Goal: Task Accomplishment & Management: Use online tool/utility

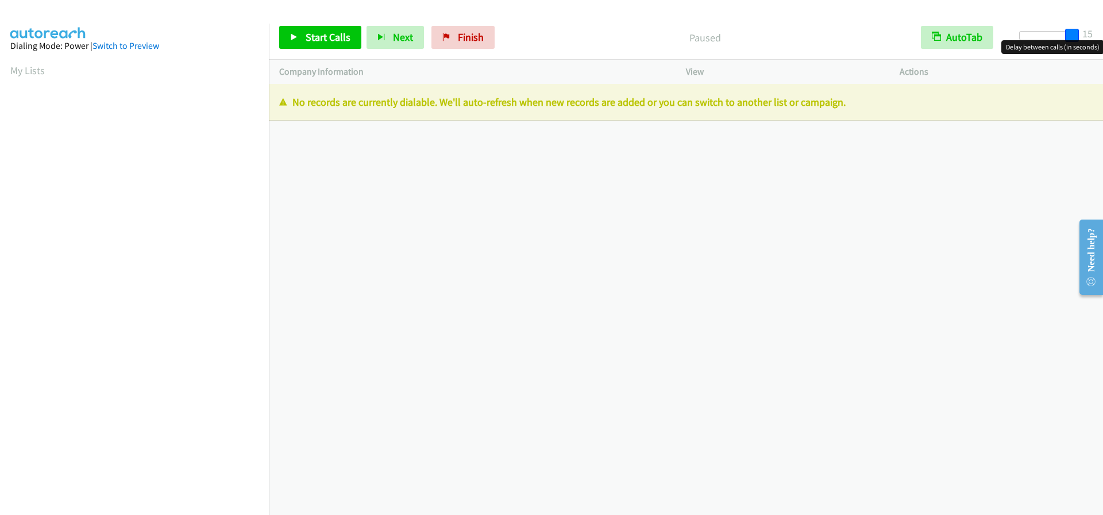
drag, startPoint x: 1029, startPoint y: 38, endPoint x: 1087, endPoint y: 32, distance: 58.3
click at [1087, 32] on div "Start Calls Pause Next Finish Paused AutoTab AutoTab 15" at bounding box center [686, 38] width 834 height 44
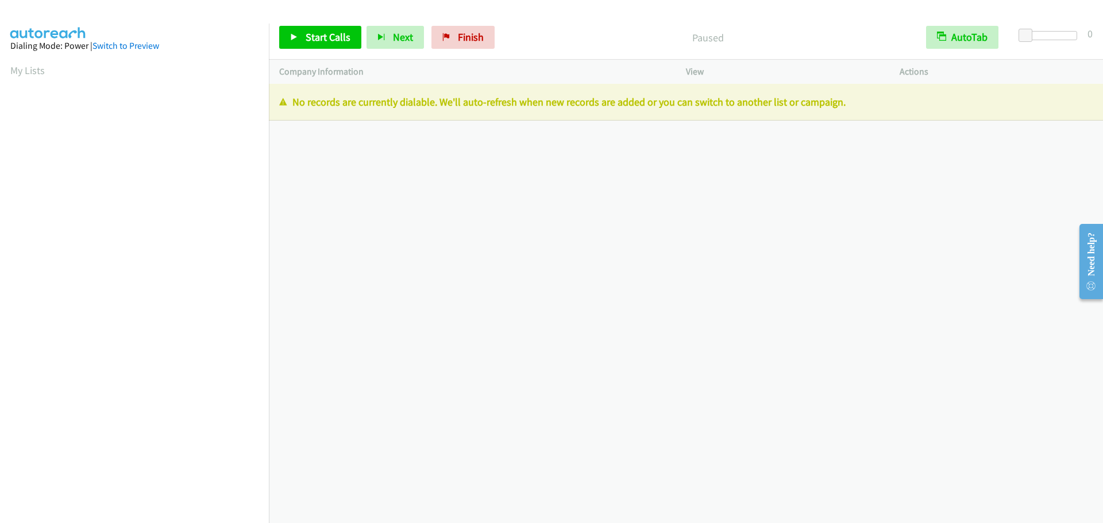
drag, startPoint x: 864, startPoint y: 103, endPoint x: 272, endPoint y: 105, distance: 592.1
click at [272, 105] on div "No records are currently dialable. We'll auto-refresh when new records are adde…" at bounding box center [686, 102] width 834 height 37
drag, startPoint x: 775, startPoint y: 296, endPoint x: 771, endPoint y: 259, distance: 37.0
click at [774, 296] on div "+1 415-964-1034 Call failed - Please reload the list and try again The Callbar …" at bounding box center [686, 303] width 834 height 439
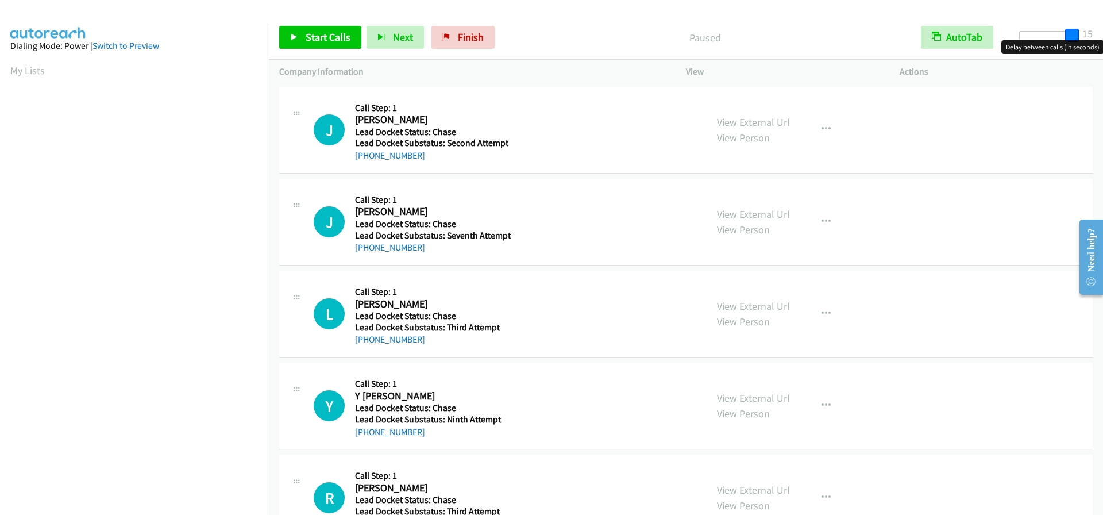
drag, startPoint x: 1021, startPoint y: 35, endPoint x: 1096, endPoint y: 32, distance: 75.3
click at [1096, 32] on div "Start Calls Pause Next Finish Paused AutoTab AutoTab 15" at bounding box center [686, 38] width 834 height 44
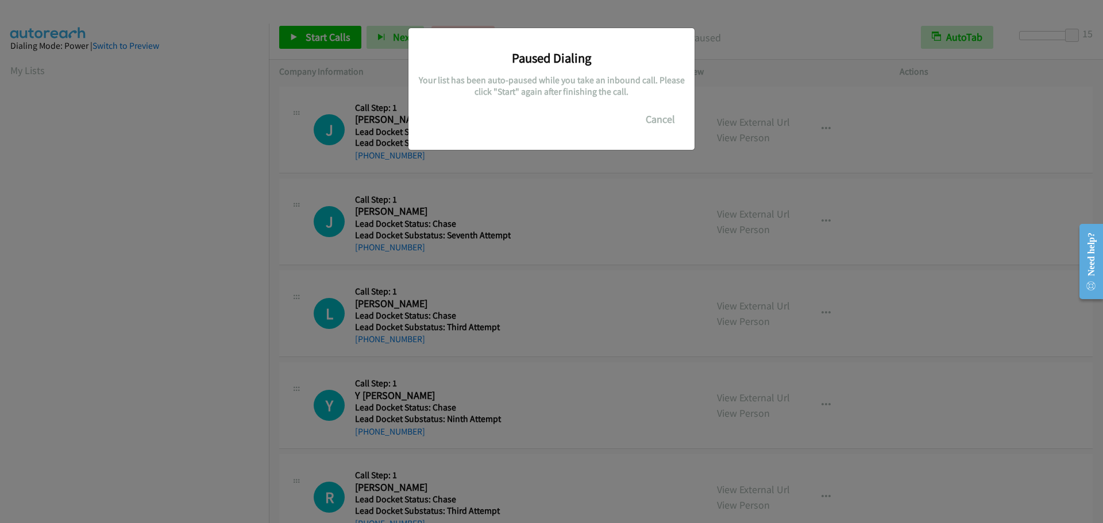
scroll to position [121, 0]
click at [672, 114] on button "Cancel" at bounding box center [660, 119] width 51 height 23
click at [650, 121] on button "Cancel" at bounding box center [660, 119] width 51 height 23
click at [233, 317] on div "Paused Dialing Your list has been auto-paused while you take an inbound call. P…" at bounding box center [551, 266] width 1103 height 513
click at [662, 113] on button "Cancel" at bounding box center [660, 119] width 51 height 23
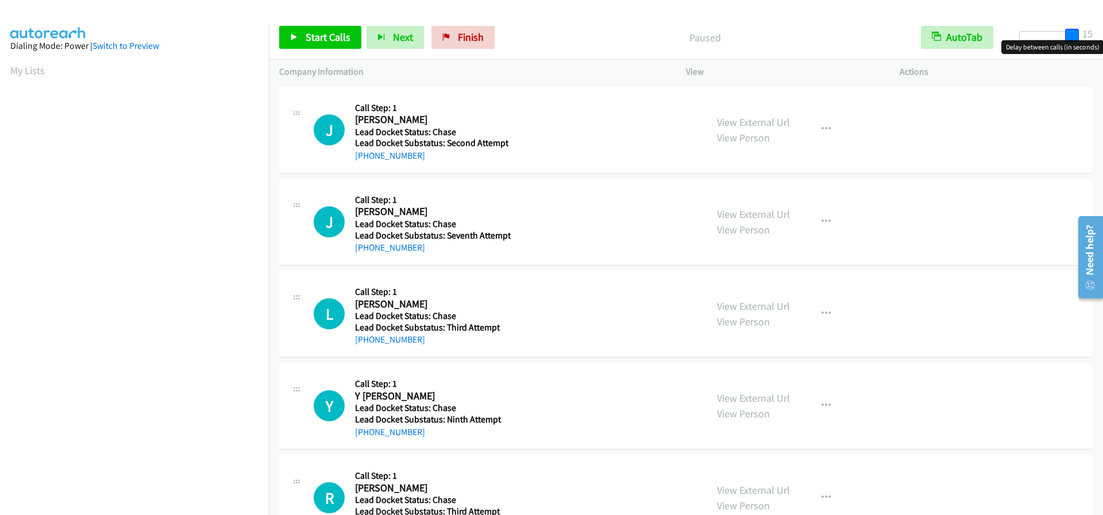
drag, startPoint x: 1026, startPoint y: 33, endPoint x: 1085, endPoint y: 33, distance: 59.2
click at [1085, 33] on div "Start Calls Pause Next Finish Paused AutoTab AutoTab 15" at bounding box center [686, 38] width 834 height 44
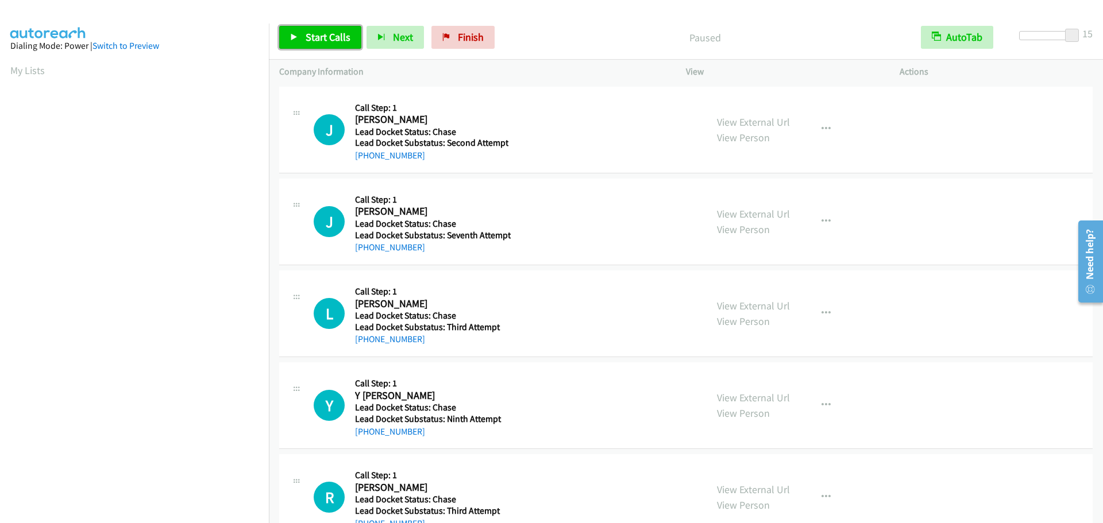
click at [305, 34] on span "Start Calls" at bounding box center [327, 36] width 45 height 13
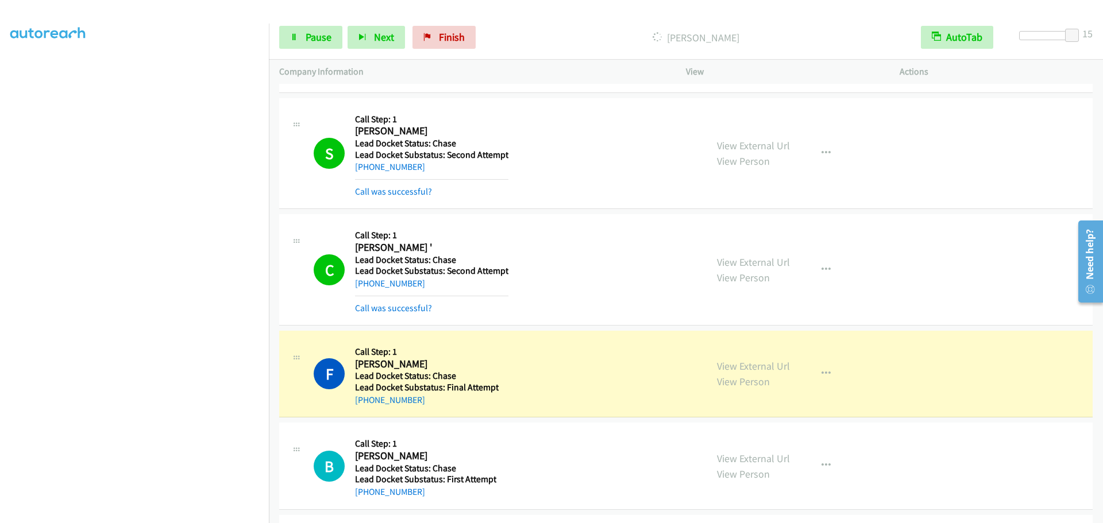
scroll to position [1248, 0]
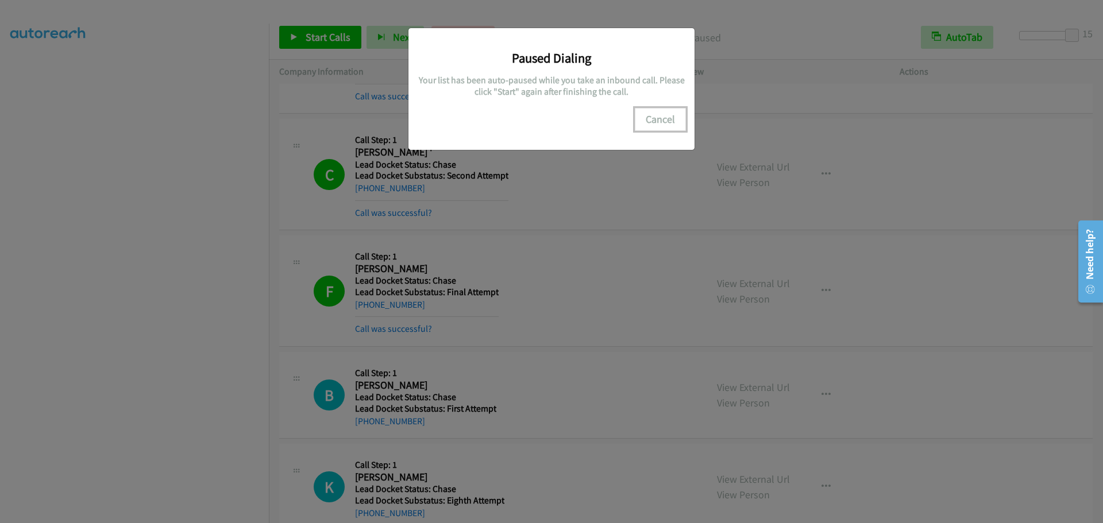
click at [646, 119] on button "Cancel" at bounding box center [660, 119] width 51 height 23
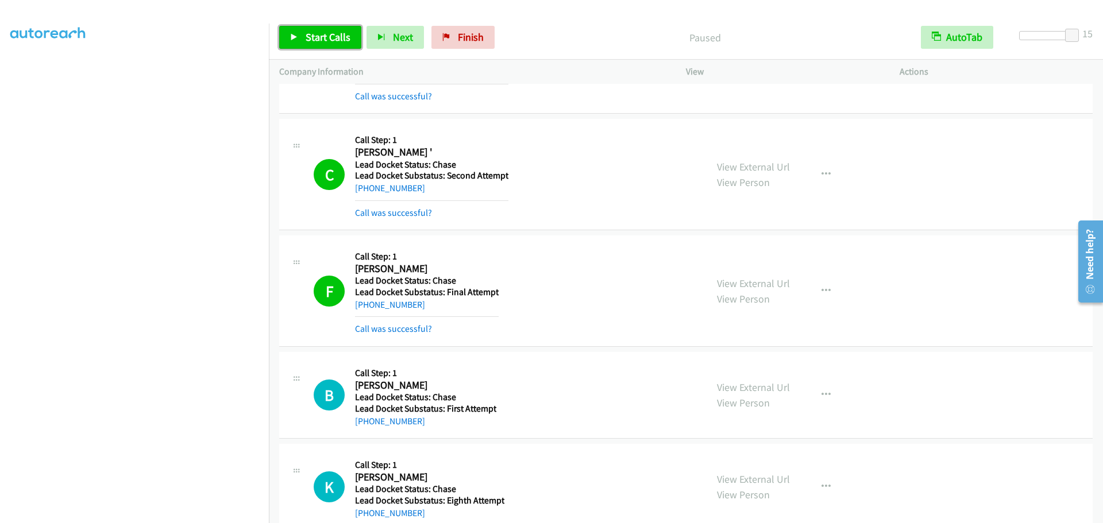
click at [322, 41] on span "Start Calls" at bounding box center [327, 36] width 45 height 13
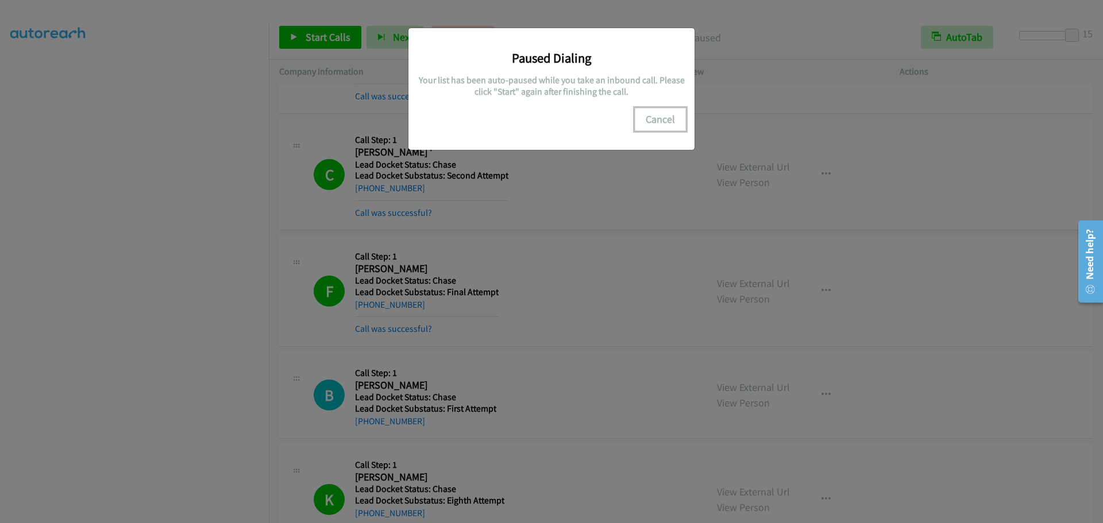
click at [656, 113] on button "Cancel" at bounding box center [660, 119] width 51 height 23
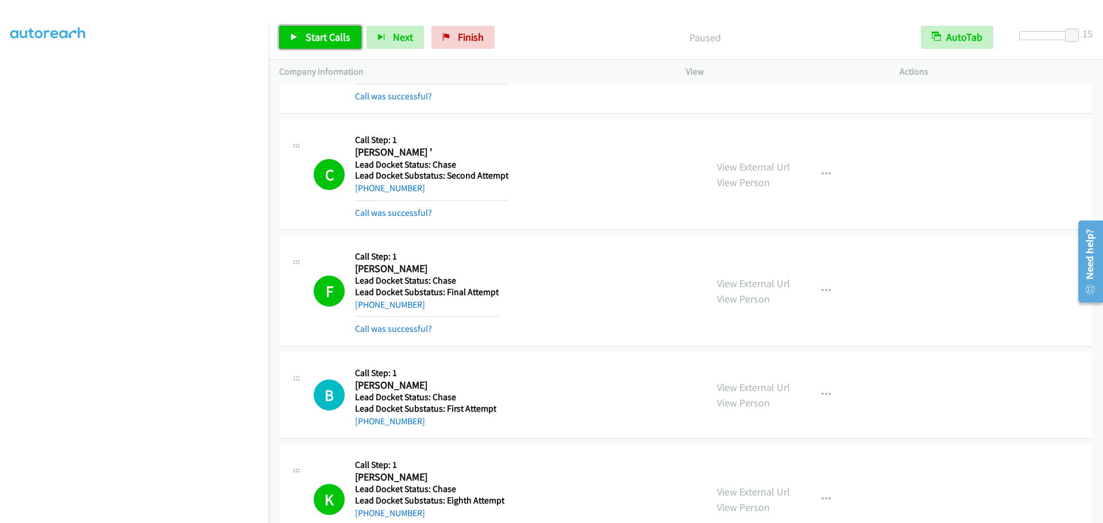
click at [332, 36] on span "Start Calls" at bounding box center [327, 36] width 45 height 13
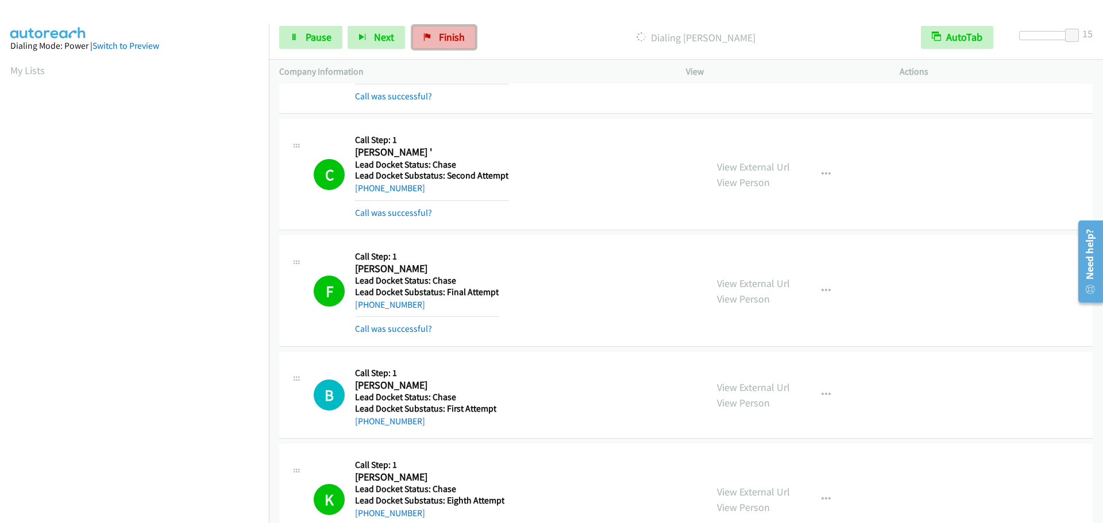
click at [439, 40] on span "Finish" at bounding box center [452, 36] width 26 height 13
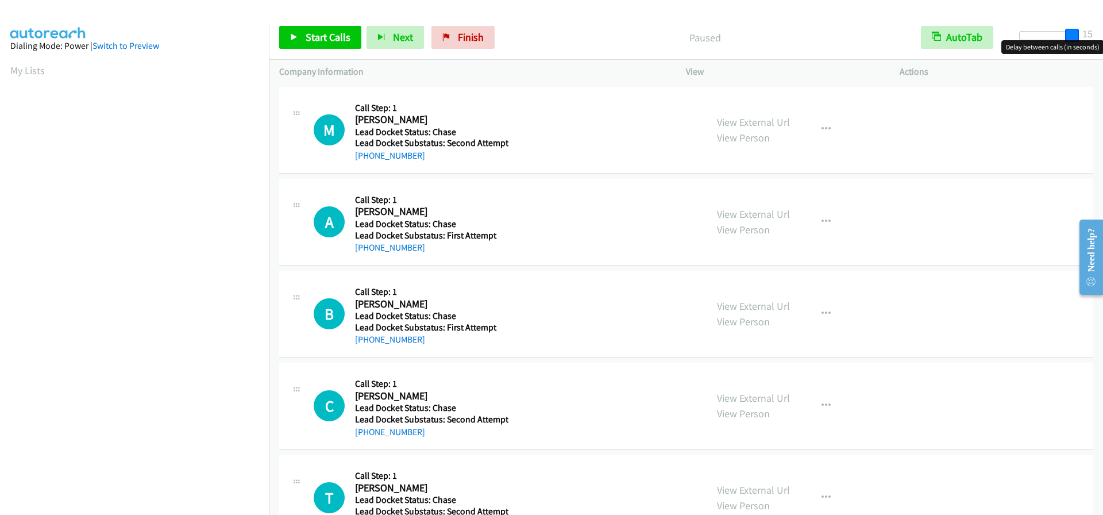
drag, startPoint x: 1021, startPoint y: 38, endPoint x: 1090, endPoint y: 39, distance: 68.9
click at [1090, 39] on div "Start Calls Pause Next Finish Paused AutoTab AutoTab 15" at bounding box center [686, 38] width 834 height 44
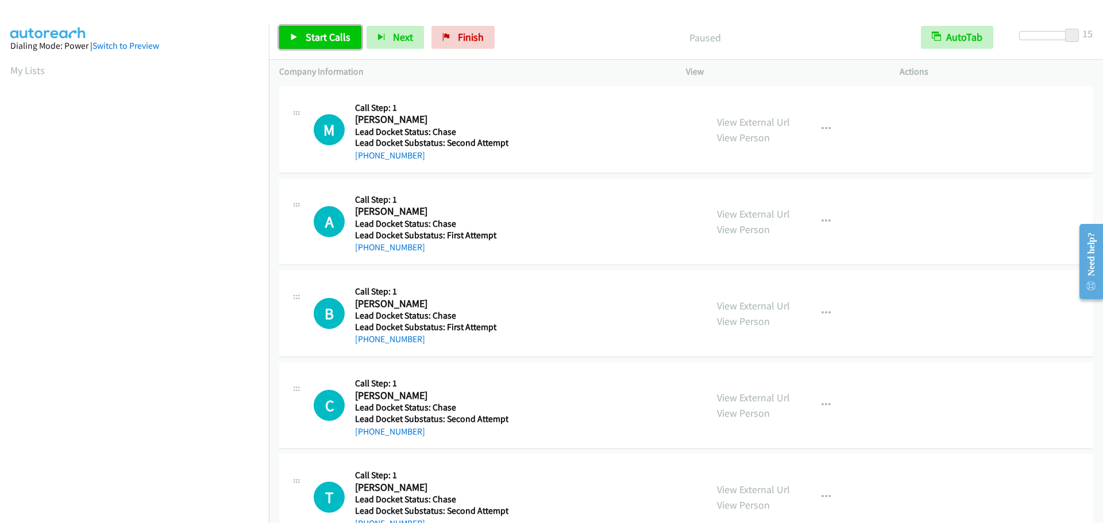
click at [331, 40] on span "Start Calls" at bounding box center [327, 36] width 45 height 13
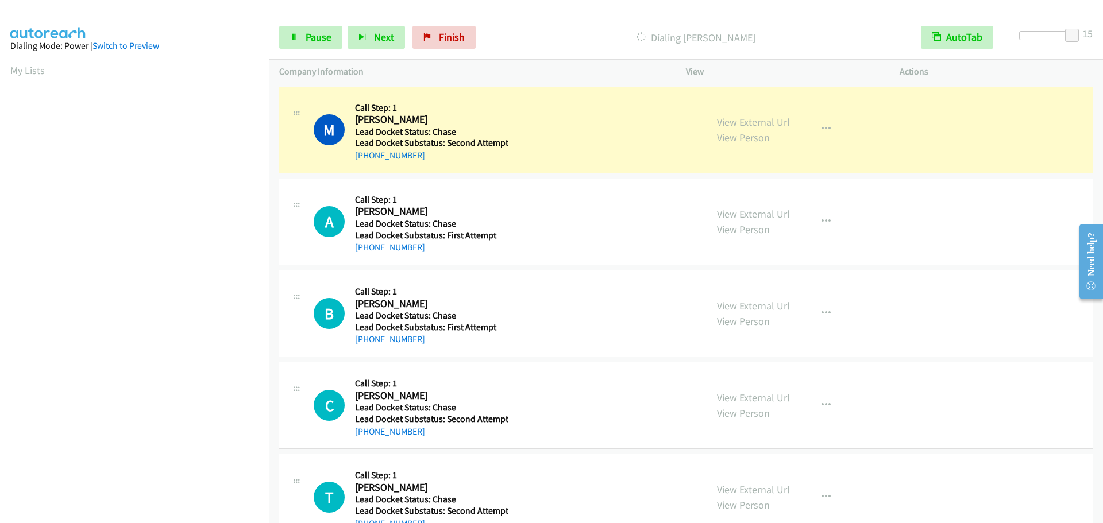
scroll to position [121, 0]
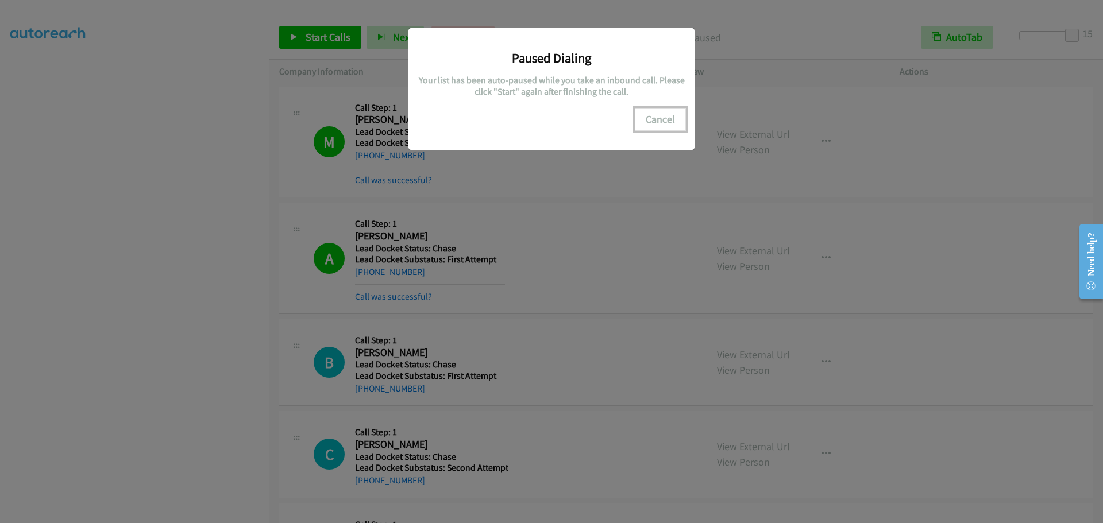
click at [666, 114] on button "Cancel" at bounding box center [660, 119] width 51 height 23
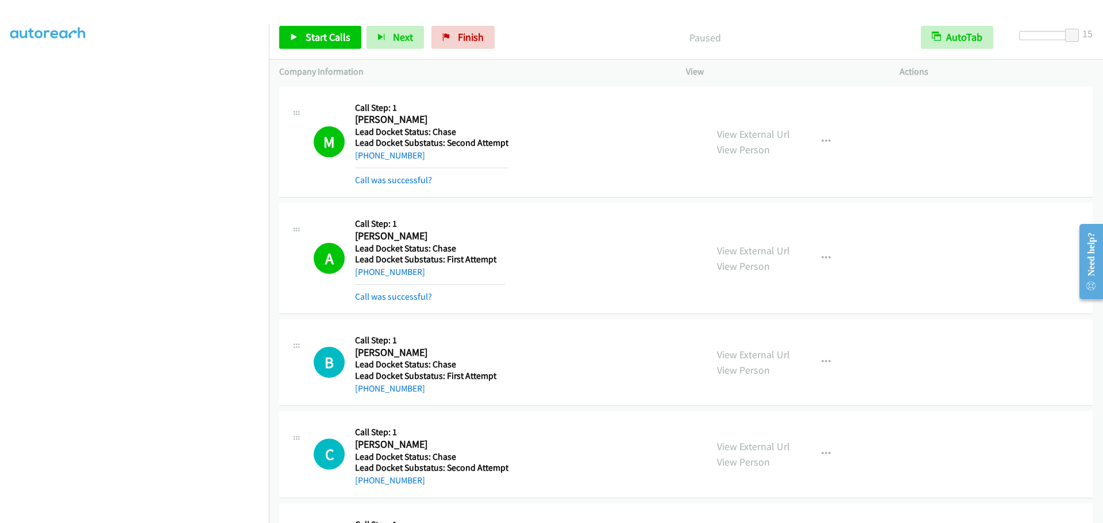
scroll to position [0, 0]
click at [316, 38] on span "Start Calls" at bounding box center [327, 36] width 45 height 13
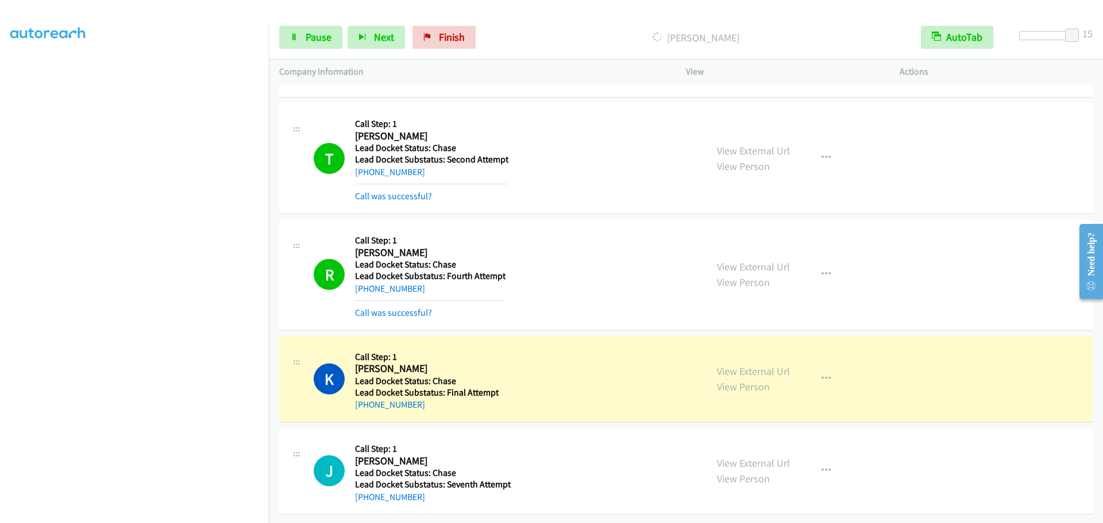
scroll to position [434, 0]
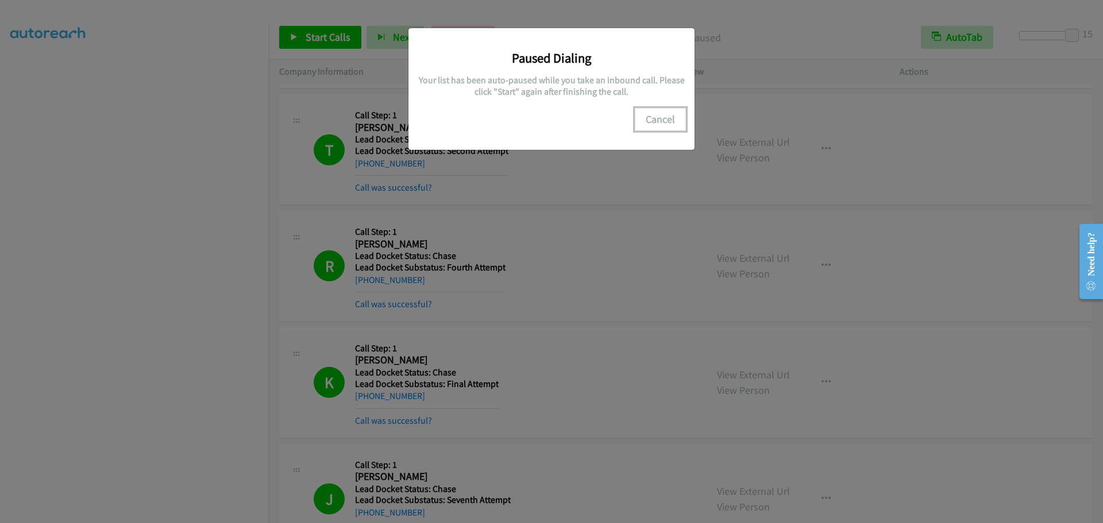
click at [652, 125] on button "Cancel" at bounding box center [660, 119] width 51 height 23
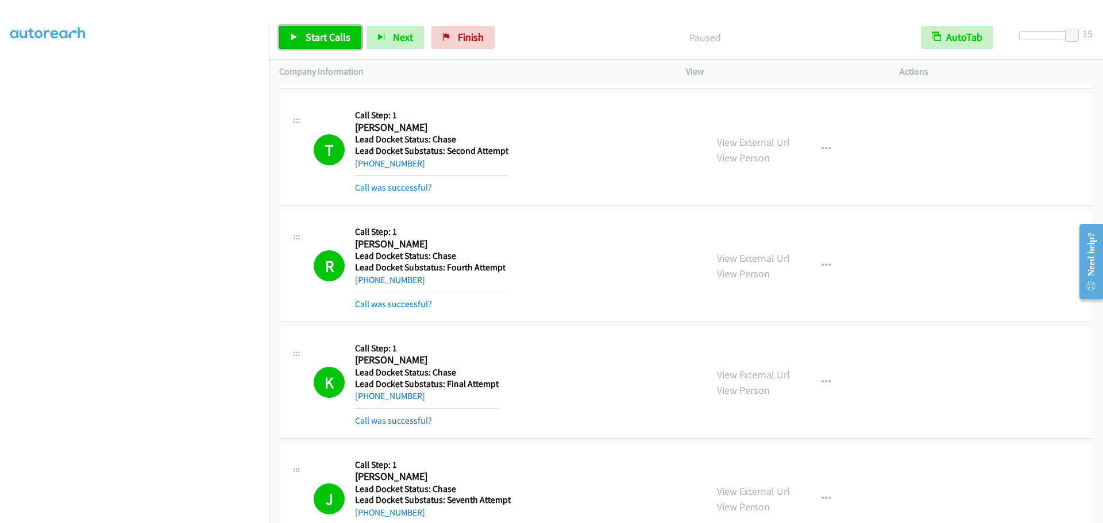
click at [321, 38] on span "Start Calls" at bounding box center [327, 36] width 45 height 13
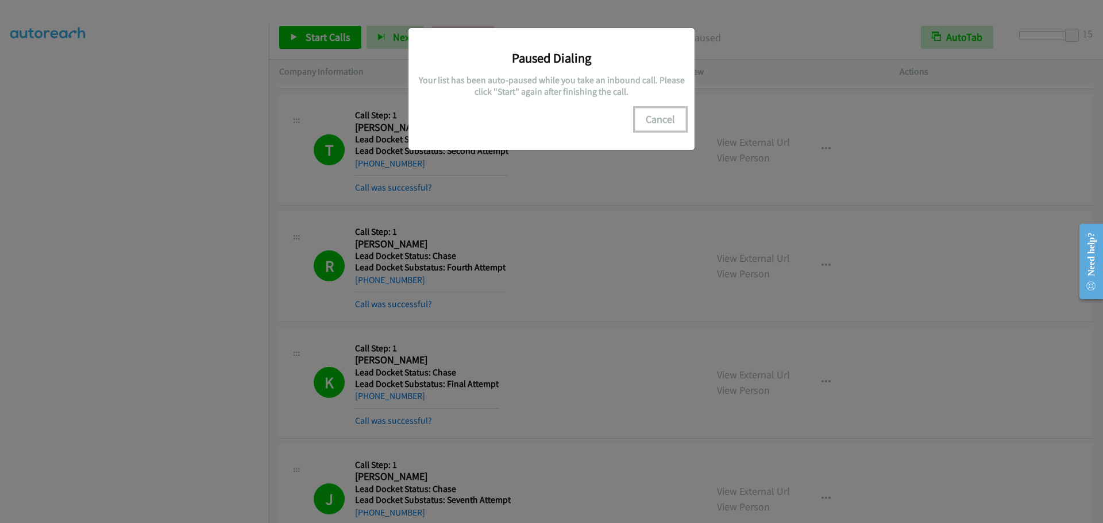
click at [662, 121] on button "Cancel" at bounding box center [660, 119] width 51 height 23
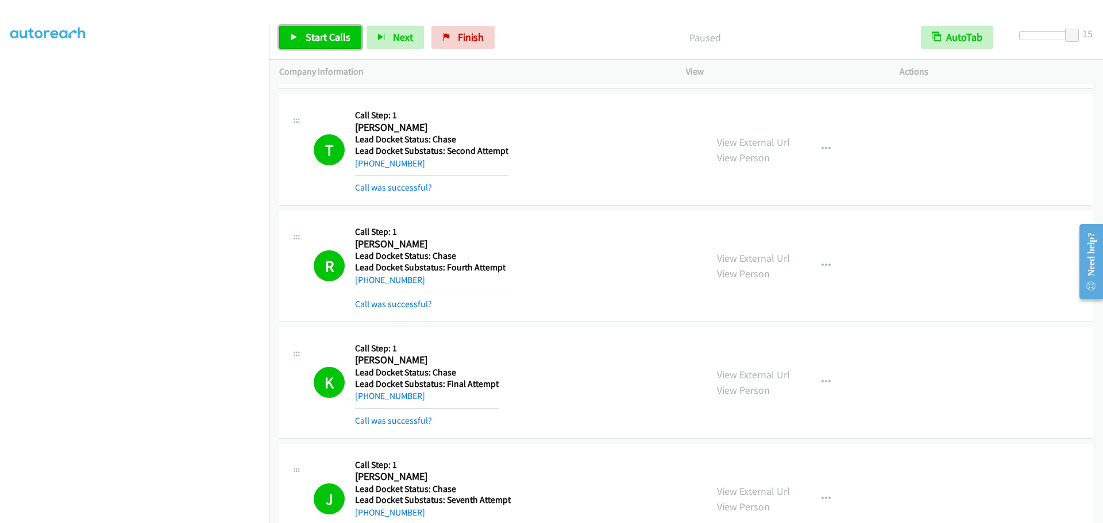
click at [318, 36] on span "Start Calls" at bounding box center [327, 36] width 45 height 13
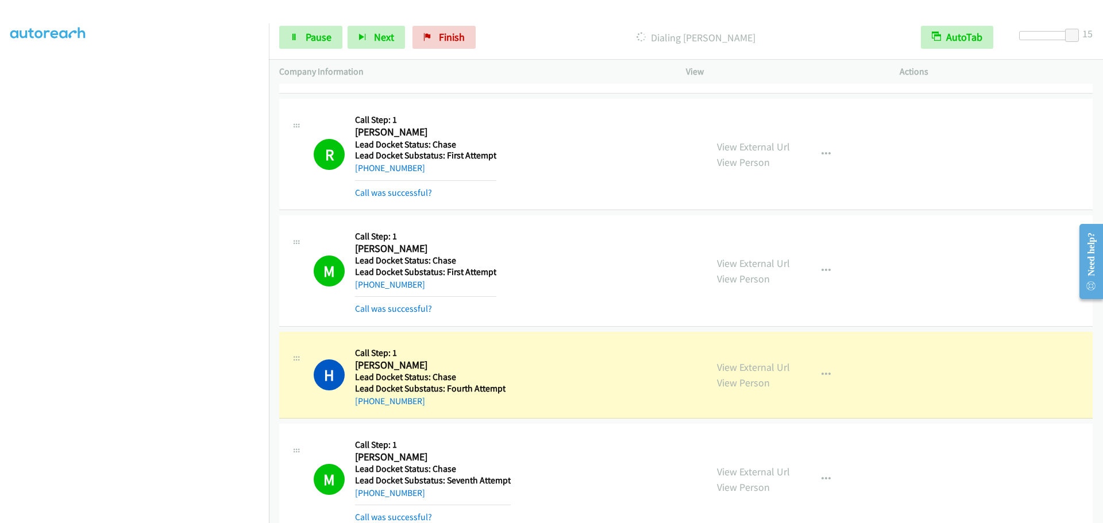
scroll to position [1326, 0]
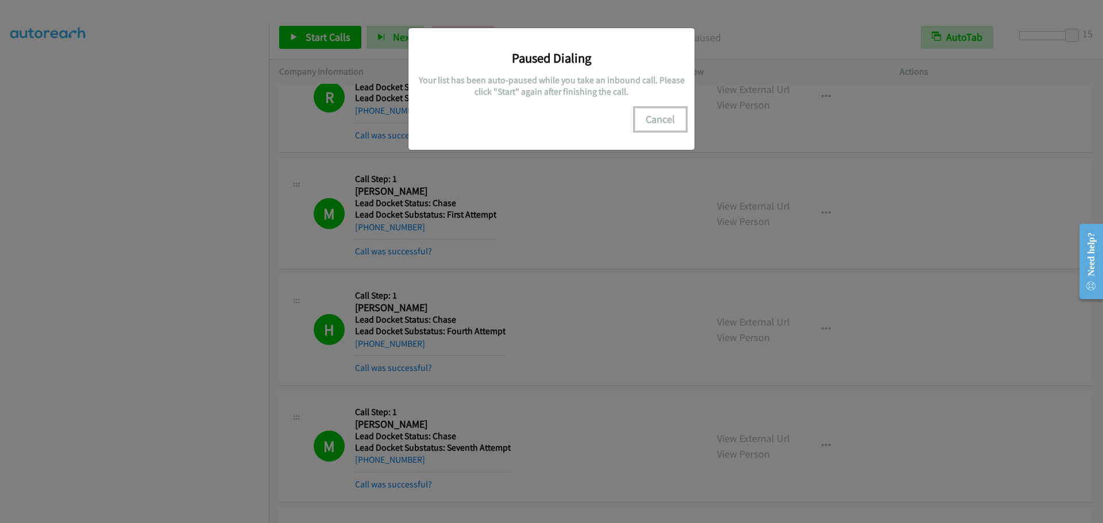
click at [662, 117] on button "Cancel" at bounding box center [660, 119] width 51 height 23
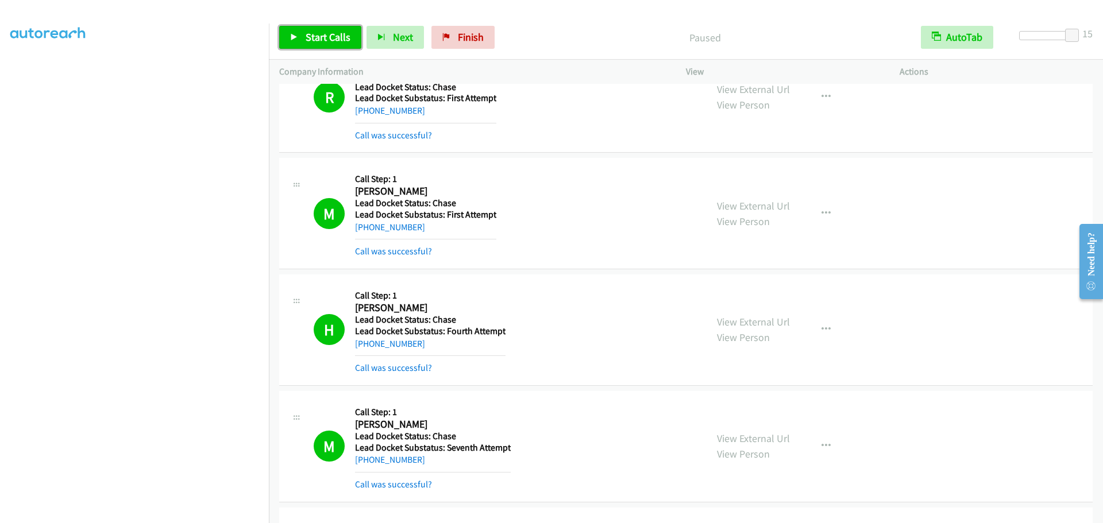
click at [320, 40] on span "Start Calls" at bounding box center [327, 36] width 45 height 13
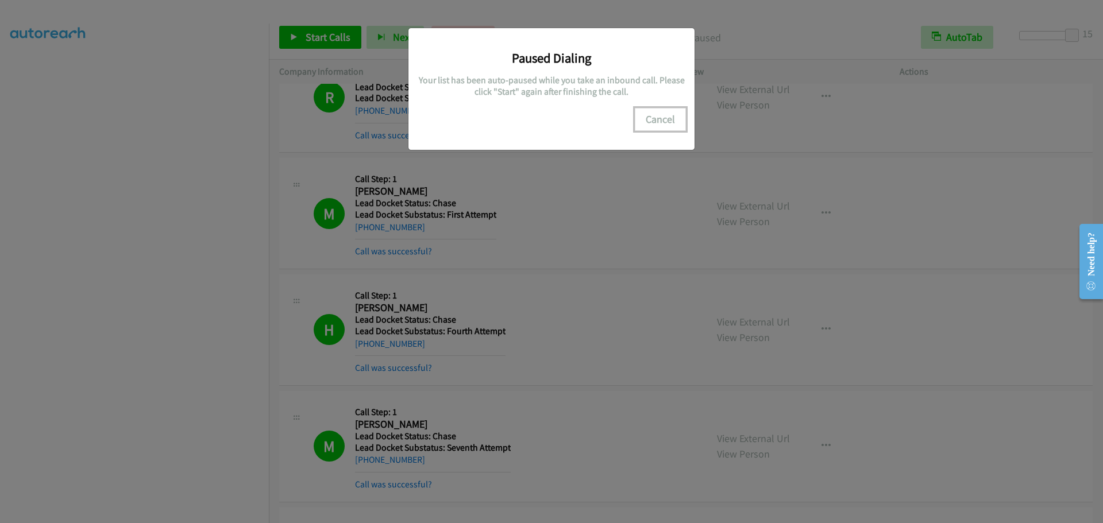
drag, startPoint x: 655, startPoint y: 123, endPoint x: 651, endPoint y: 153, distance: 30.1
click at [655, 122] on button "Cancel" at bounding box center [660, 119] width 51 height 23
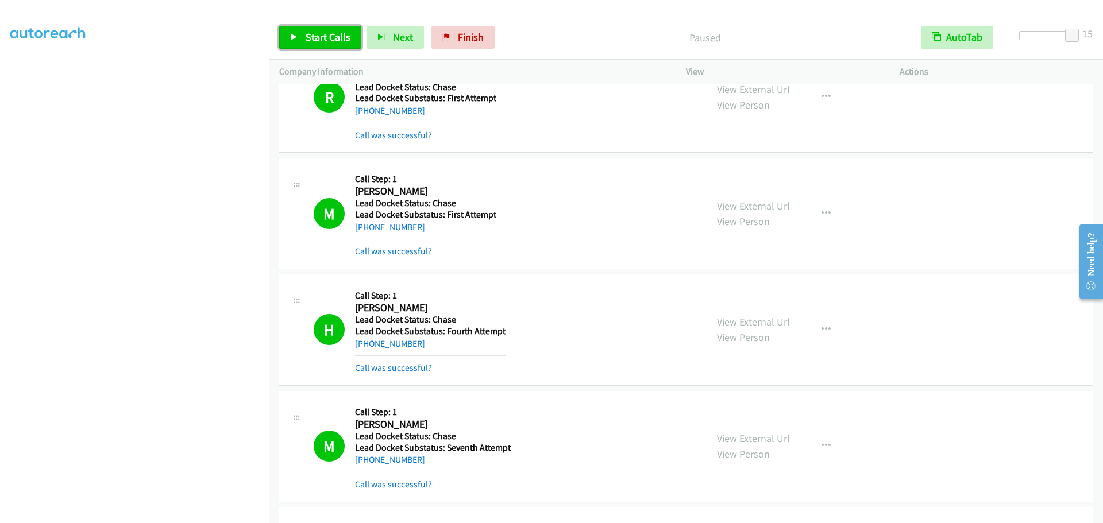
click at [327, 28] on link "Start Calls" at bounding box center [320, 37] width 82 height 23
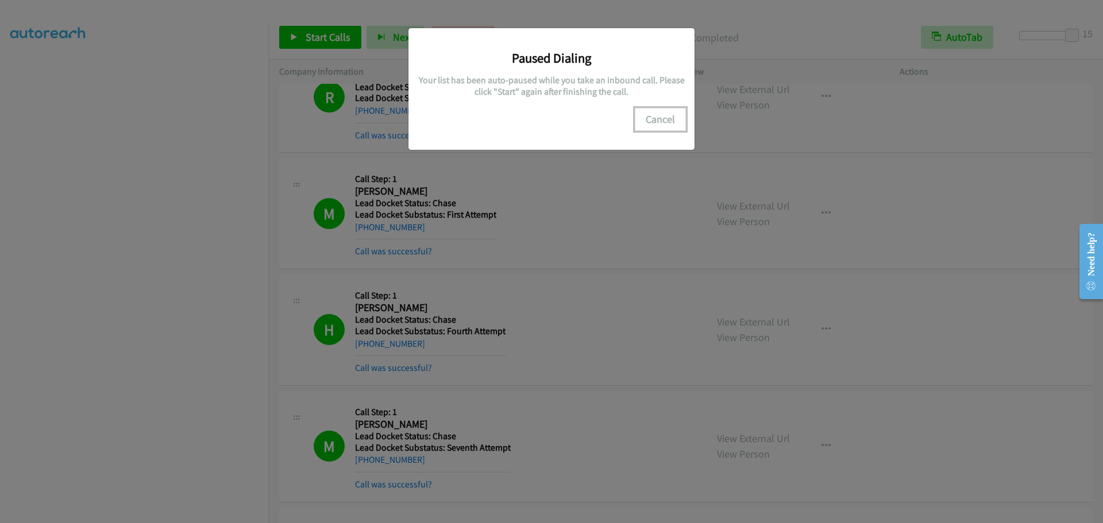
click at [657, 126] on button "Cancel" at bounding box center [660, 119] width 51 height 23
